Goal: Book appointment/travel/reservation

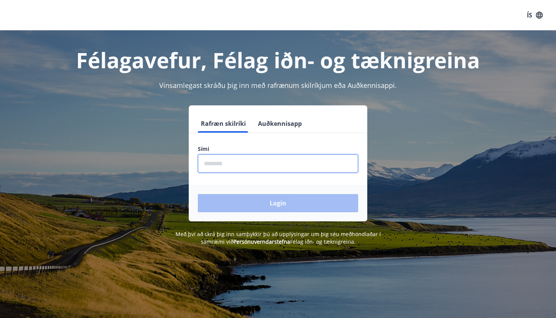
click at [245, 167] on input "phone" at bounding box center [278, 163] width 160 height 19
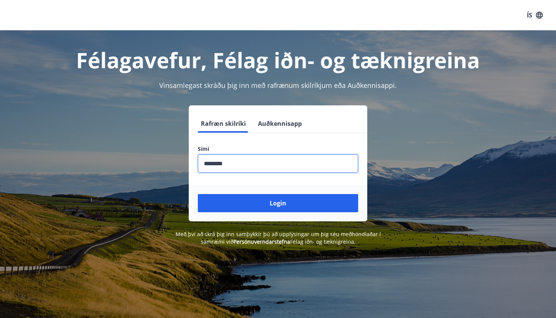
type input "********"
click at [278, 203] on button "Login" at bounding box center [278, 203] width 160 height 18
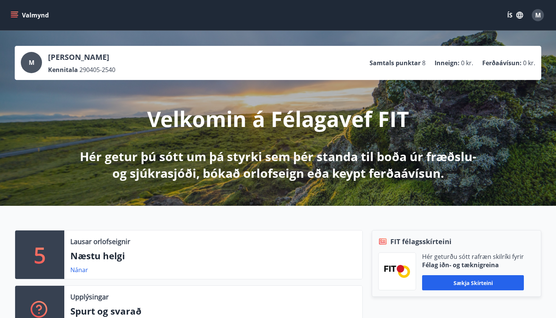
click at [23, 17] on button "Valmynd" at bounding box center [30, 15] width 43 height 14
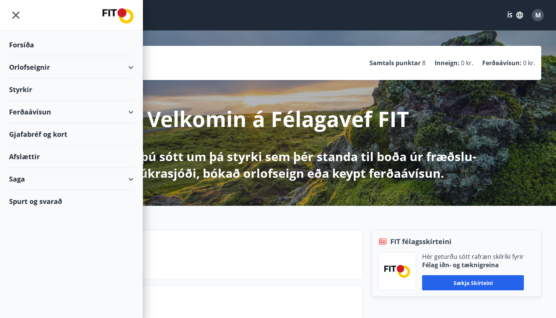
click at [91, 66] on div "Orlofseignir" at bounding box center [71, 67] width 125 height 22
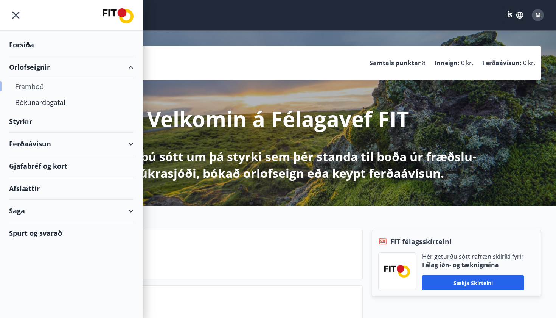
click at [39, 87] on div "Framboð" at bounding box center [71, 86] width 112 height 16
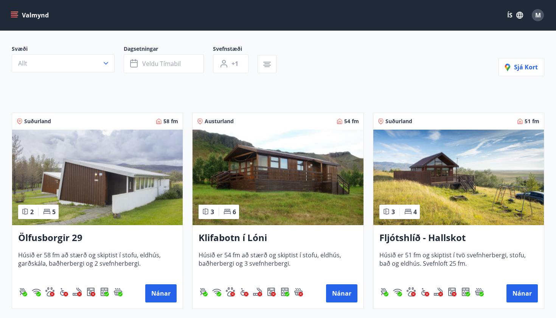
scroll to position [61, 0]
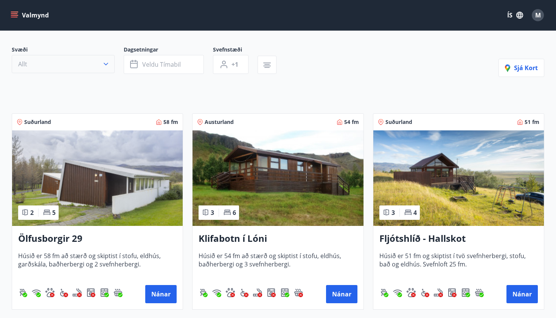
click at [112, 65] on button "Allt" at bounding box center [63, 64] width 103 height 18
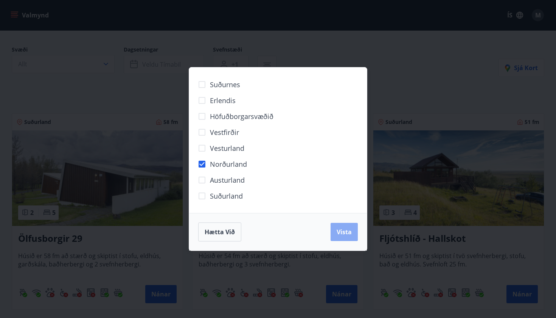
click at [345, 230] on span "Vista" at bounding box center [344, 231] width 15 height 8
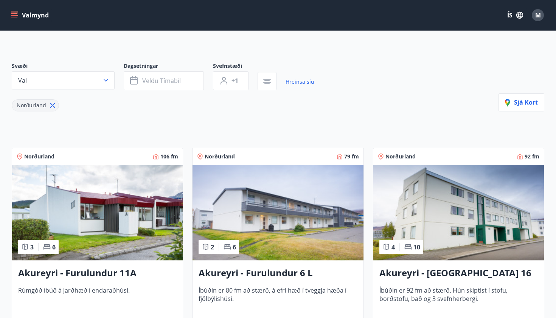
scroll to position [42, 0]
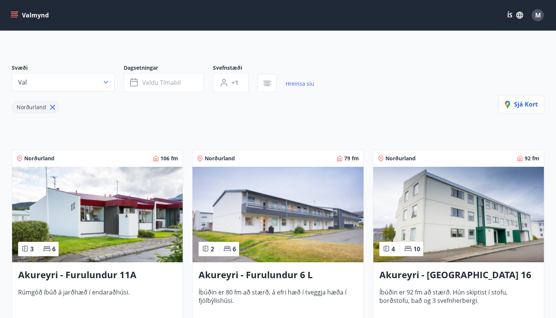
click at [120, 82] on div "Svæði Val" at bounding box center [68, 78] width 112 height 28
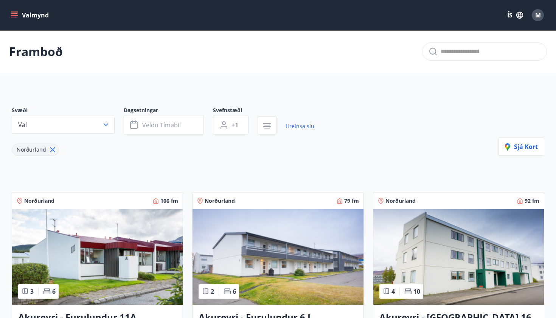
click at [19, 18] on button "Valmynd" at bounding box center [30, 15] width 43 height 14
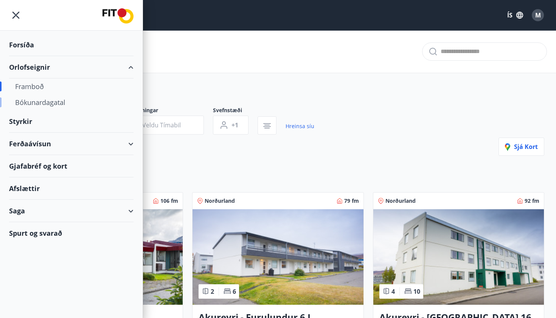
click at [54, 101] on div "Bókunardagatal" at bounding box center [71, 102] width 112 height 16
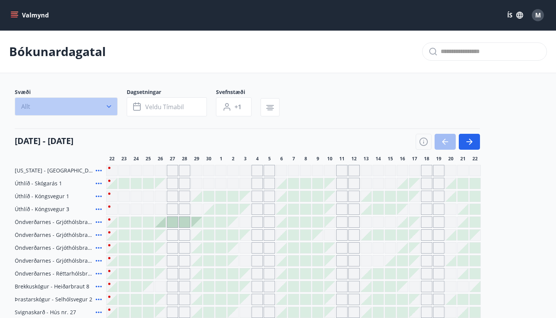
click at [69, 107] on button "Allt" at bounding box center [66, 106] width 103 height 18
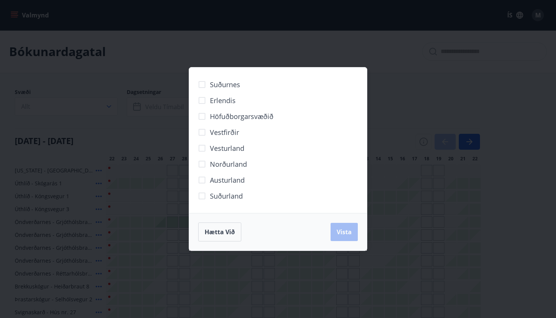
click at [115, 72] on div "Suðurnes Erlendis Höfuðborgarsvæðið Vestfirðir Vesturland Norðurland Austurland…" at bounding box center [278, 159] width 556 height 318
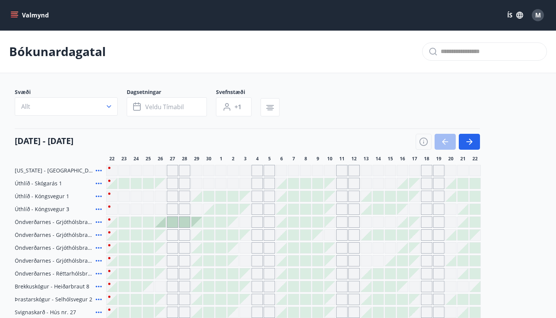
click at [28, 16] on button "Valmynd" at bounding box center [30, 15] width 43 height 14
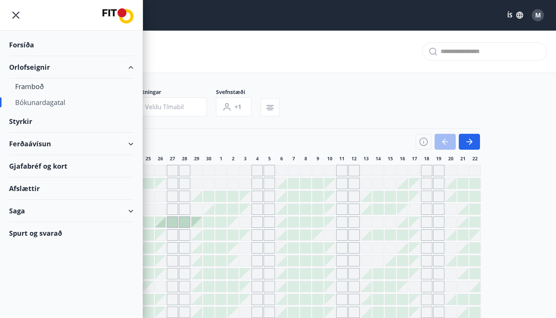
click at [132, 67] on div "Orlofseignir" at bounding box center [71, 67] width 125 height 22
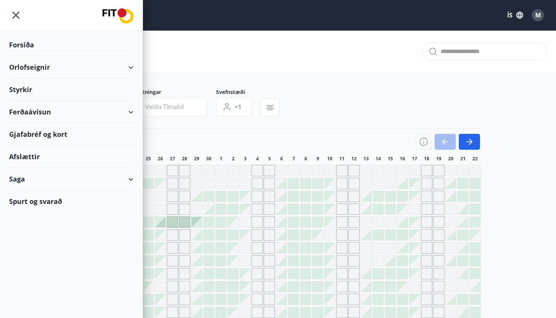
click at [25, 17] on div at bounding box center [71, 15] width 143 height 31
click at [14, 16] on icon "menu" at bounding box center [16, 15] width 14 height 14
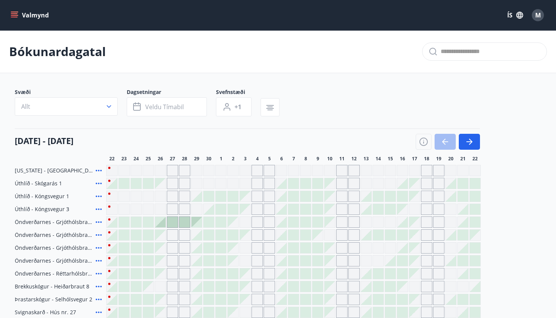
click at [37, 22] on button "Valmynd" at bounding box center [30, 15] width 43 height 14
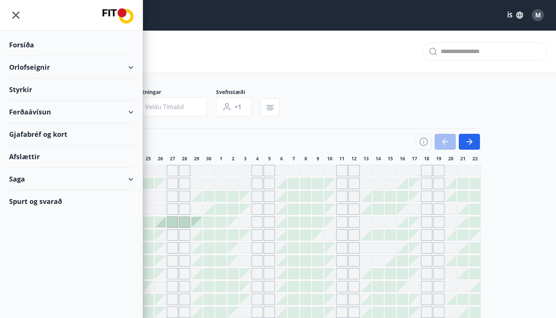
click at [112, 12] on img at bounding box center [118, 15] width 31 height 15
click at [268, 65] on div "Bókunardagatal" at bounding box center [278, 51] width 556 height 43
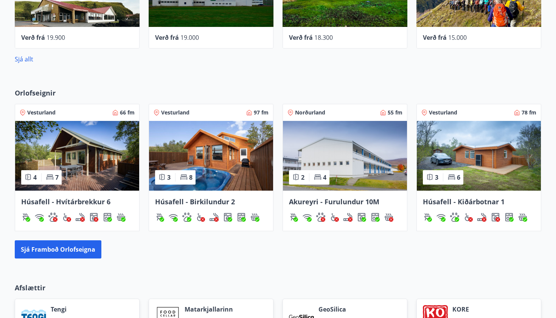
scroll to position [422, 0]
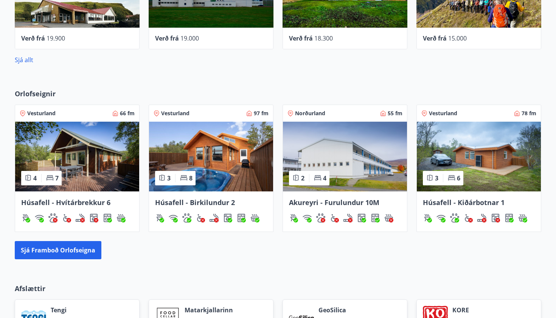
click at [210, 153] on img at bounding box center [211, 156] width 124 height 70
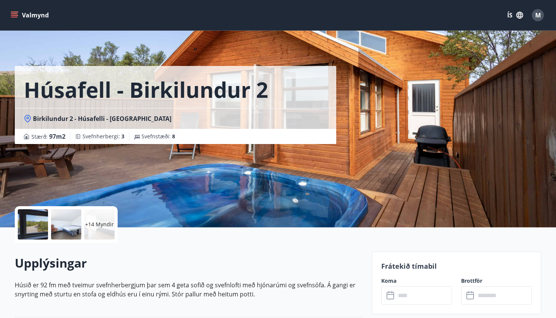
click at [47, 223] on div at bounding box center [33, 224] width 30 height 30
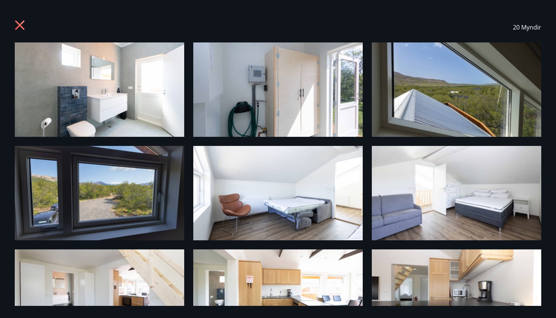
click at [67, 163] on img at bounding box center [100, 193] width 170 height 94
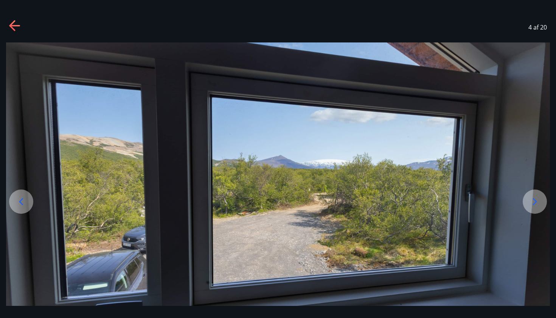
click at [539, 209] on div at bounding box center [535, 201] width 24 height 24
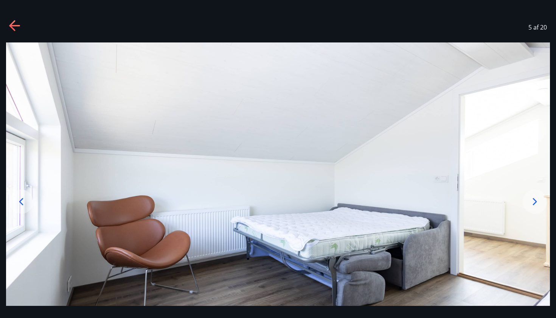
click at [540, 203] on icon at bounding box center [535, 201] width 12 height 12
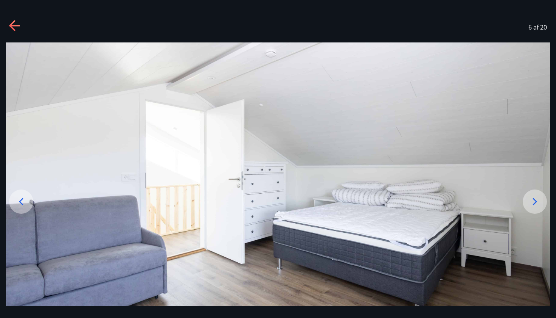
click at [539, 201] on icon at bounding box center [535, 201] width 12 height 12
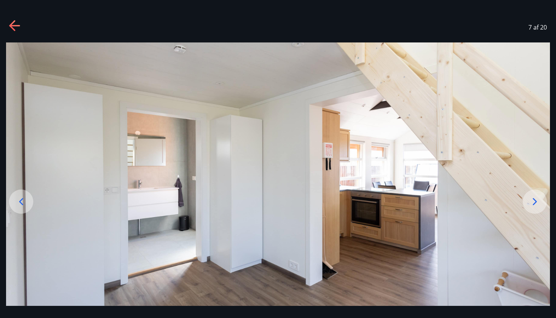
click at [539, 201] on icon at bounding box center [535, 201] width 12 height 12
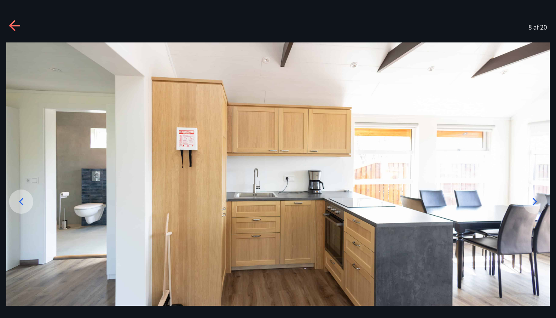
click at [539, 201] on icon at bounding box center [535, 201] width 12 height 12
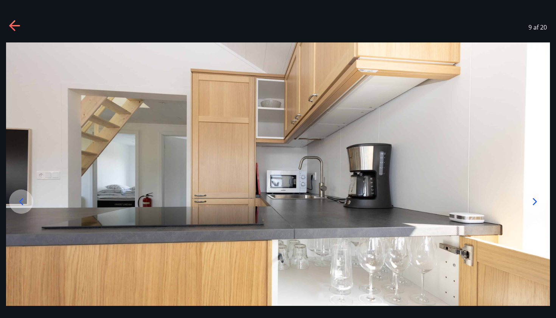
click at [539, 201] on icon at bounding box center [535, 201] width 12 height 12
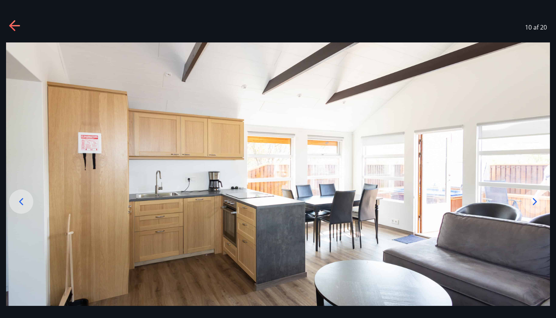
click at [539, 201] on icon at bounding box center [535, 201] width 12 height 12
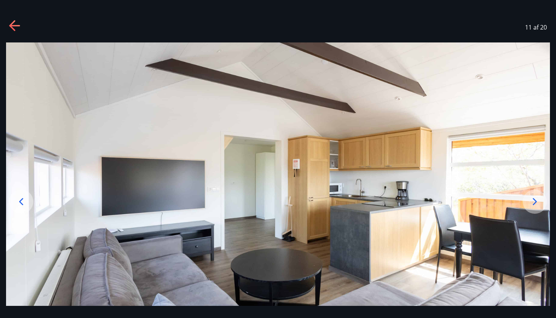
click at [539, 201] on icon at bounding box center [535, 201] width 12 height 12
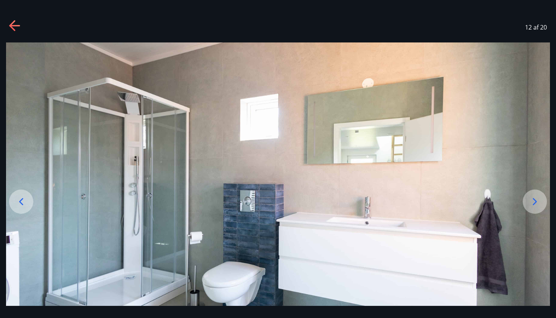
click at [539, 201] on icon at bounding box center [535, 201] width 12 height 12
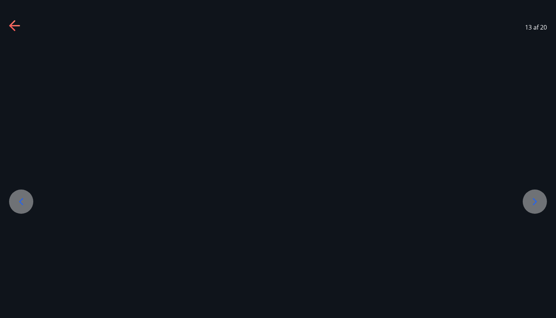
click at [539, 201] on icon at bounding box center [535, 201] width 12 height 12
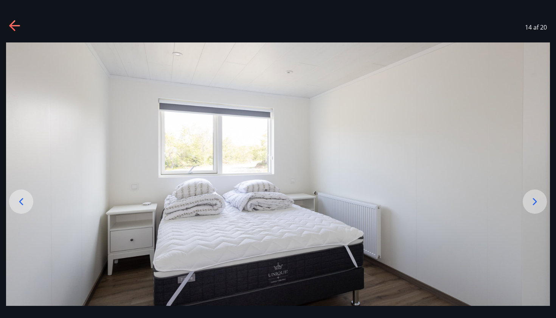
click at [539, 201] on icon at bounding box center [535, 201] width 12 height 12
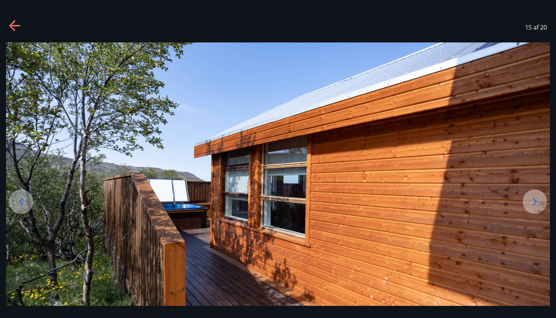
click at [539, 201] on icon at bounding box center [535, 201] width 12 height 12
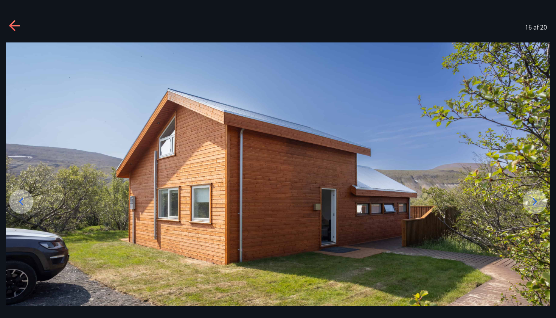
click at [539, 201] on icon at bounding box center [535, 201] width 12 height 12
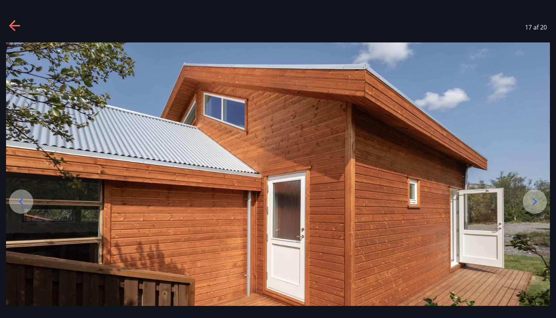
click at [539, 201] on icon at bounding box center [535, 201] width 12 height 12
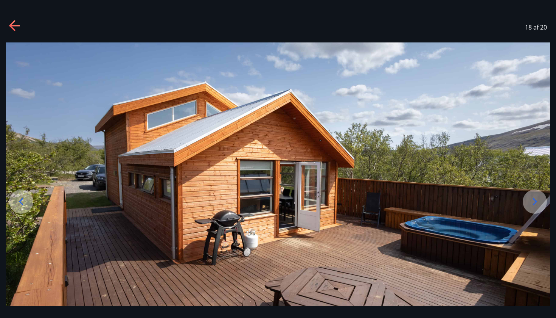
click at [539, 201] on icon at bounding box center [535, 201] width 12 height 12
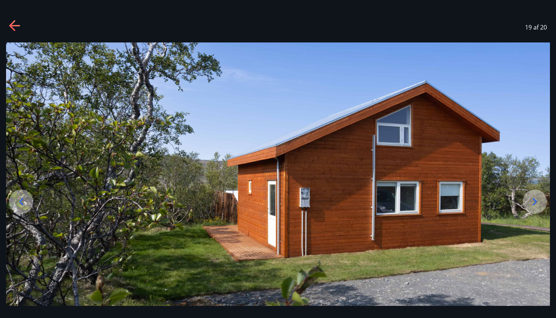
click at [539, 201] on icon at bounding box center [535, 201] width 12 height 12
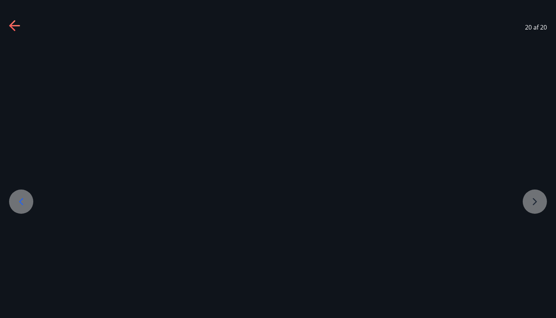
click at [539, 201] on div at bounding box center [556, 193] width 22253 height 302
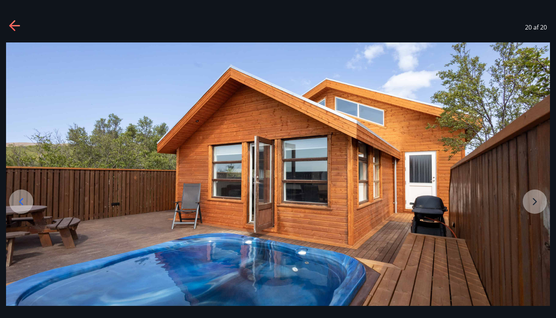
click at [539, 201] on img at bounding box center [278, 193] width 544 height 302
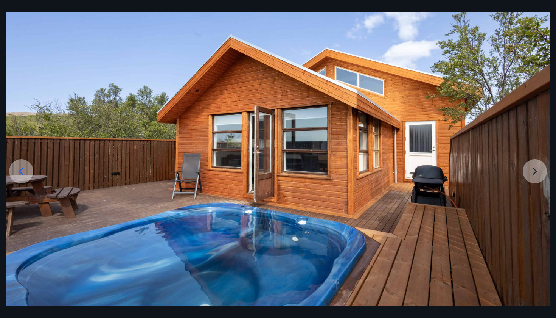
click at [539, 201] on img at bounding box center [278, 163] width 544 height 302
click at [518, 25] on img at bounding box center [278, 163] width 544 height 302
click at [556, 20] on div at bounding box center [278, 163] width 556 height 302
click at [554, 23] on div at bounding box center [278, 163] width 556 height 302
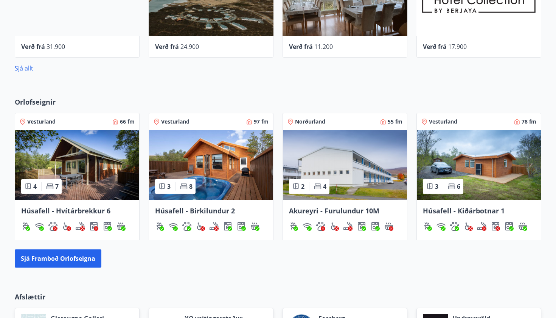
scroll to position [410, 0]
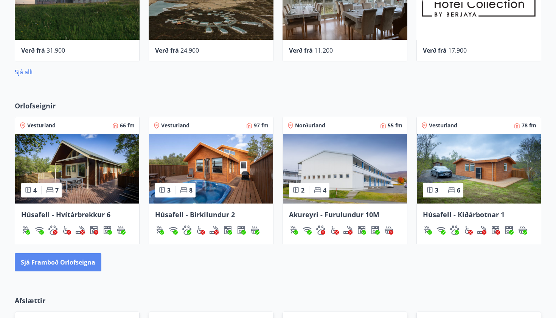
click at [72, 262] on button "Sjá framboð orlofseigna" at bounding box center [58, 262] width 87 height 18
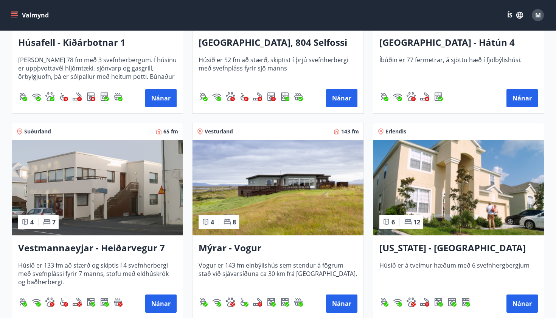
scroll to position [668, 0]
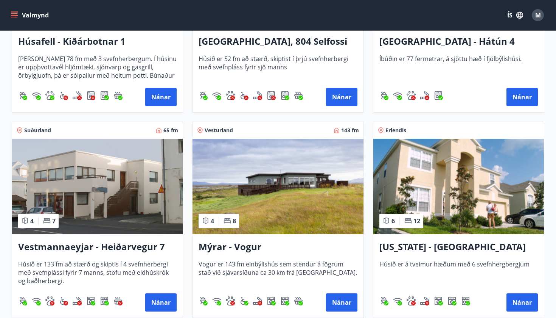
click at [462, 193] on img at bounding box center [459, 186] width 171 height 95
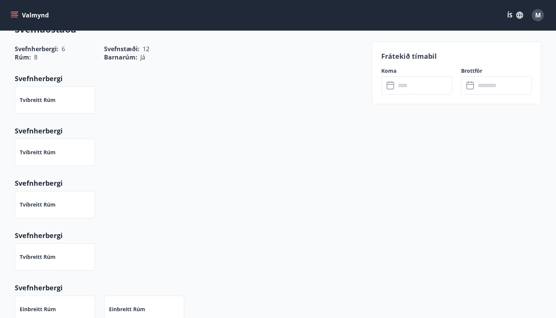
scroll to position [333, 0]
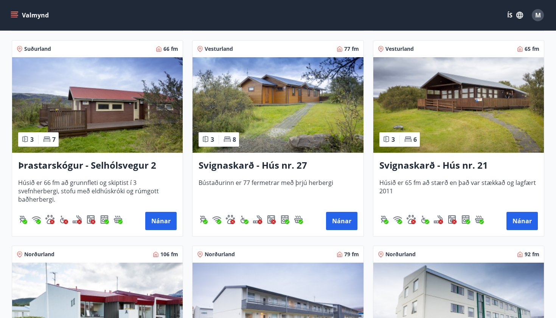
scroll to position [1670, 0]
